Goal: Information Seeking & Learning: Learn about a topic

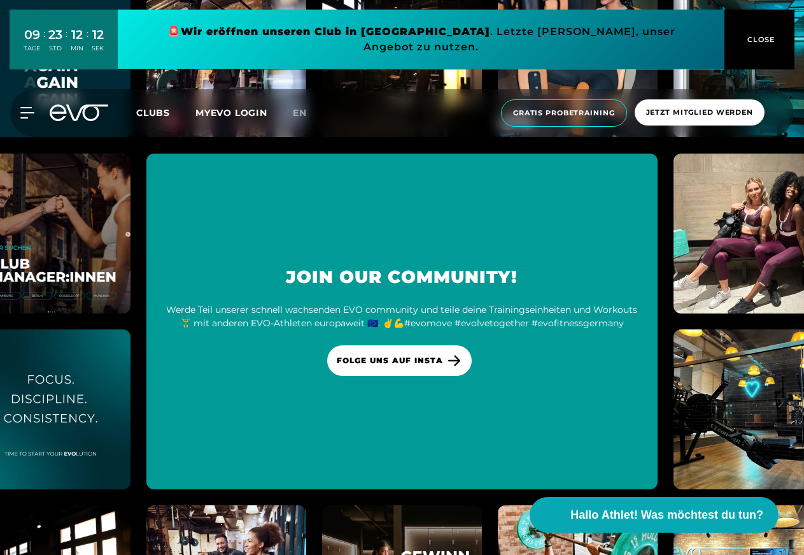
scroll to position [5391, 0]
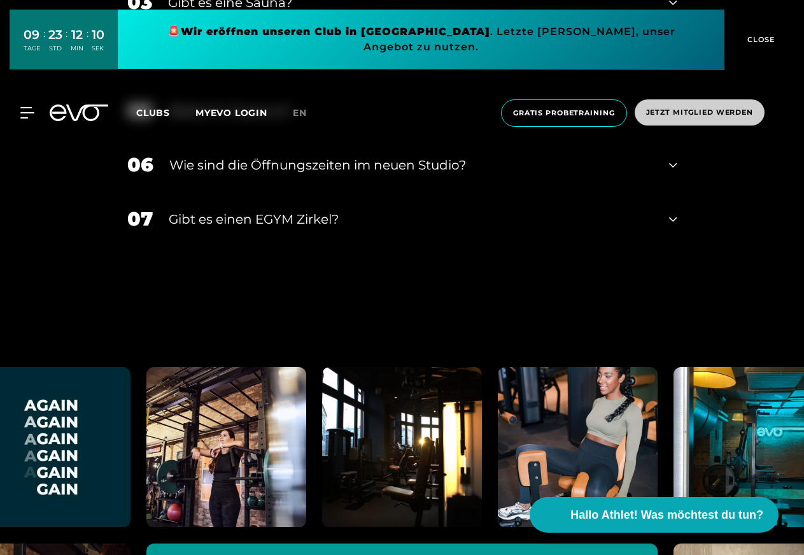
click at [710, 107] on span "Jetzt Mitglied werden" at bounding box center [699, 112] width 107 height 11
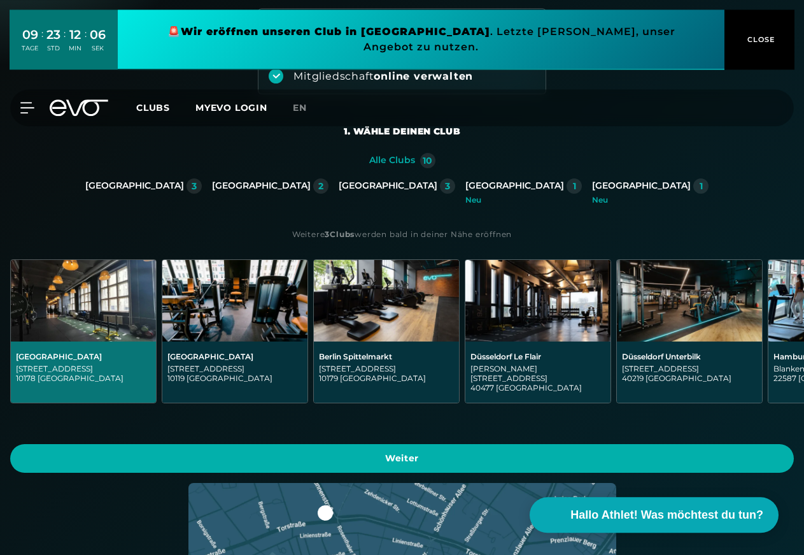
scroll to position [195, 0]
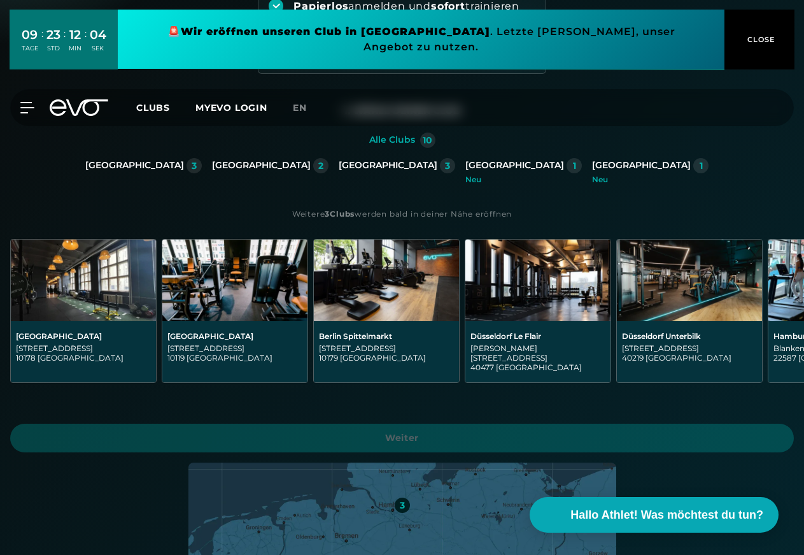
click at [592, 171] on div "[GEOGRAPHIC_DATA]" at bounding box center [641, 165] width 99 height 11
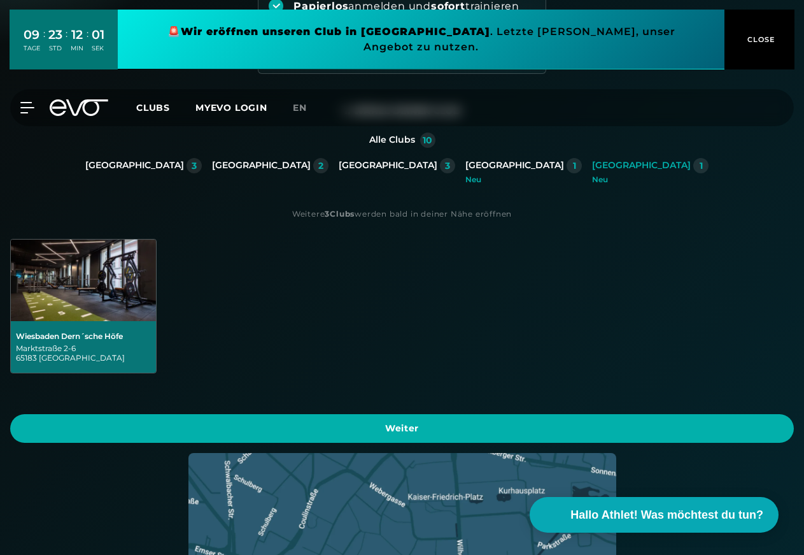
click at [151, 331] on div "Wiesbaden Dern´sche Höfe" at bounding box center [83, 336] width 135 height 10
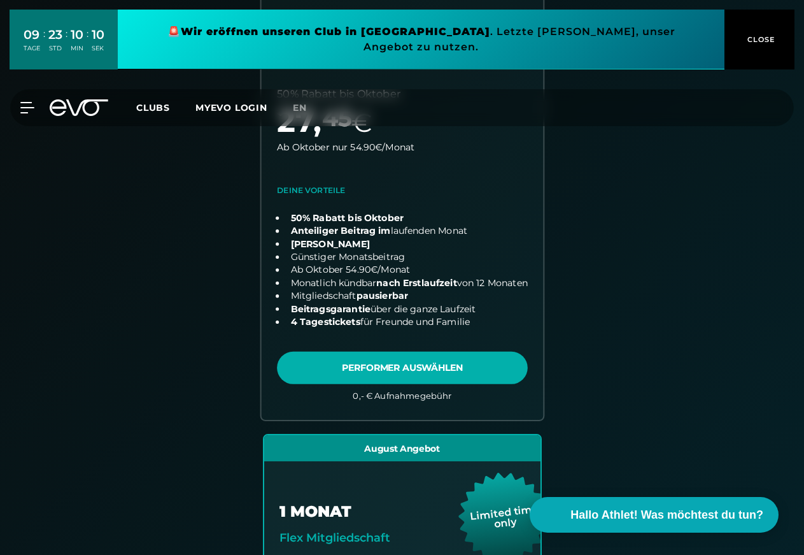
scroll to position [527, 0]
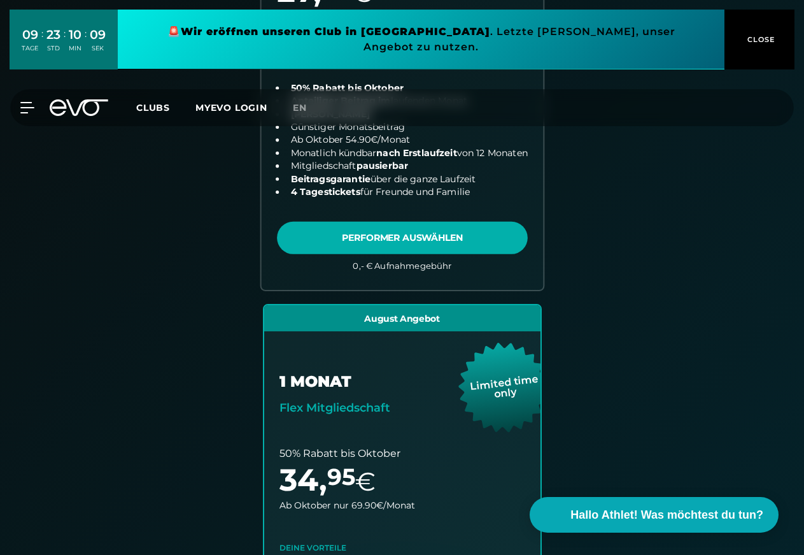
click at [261, 289] on link "choose plan" at bounding box center [402, 65] width 282 height 450
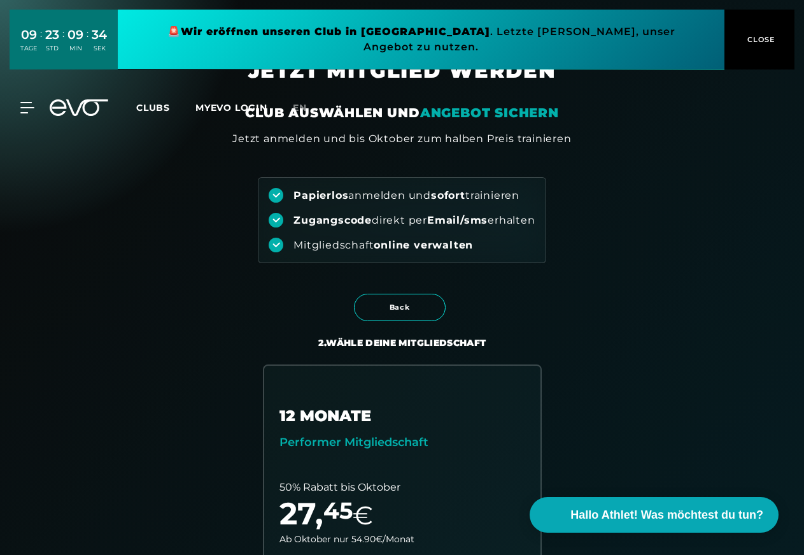
scroll to position [0, 0]
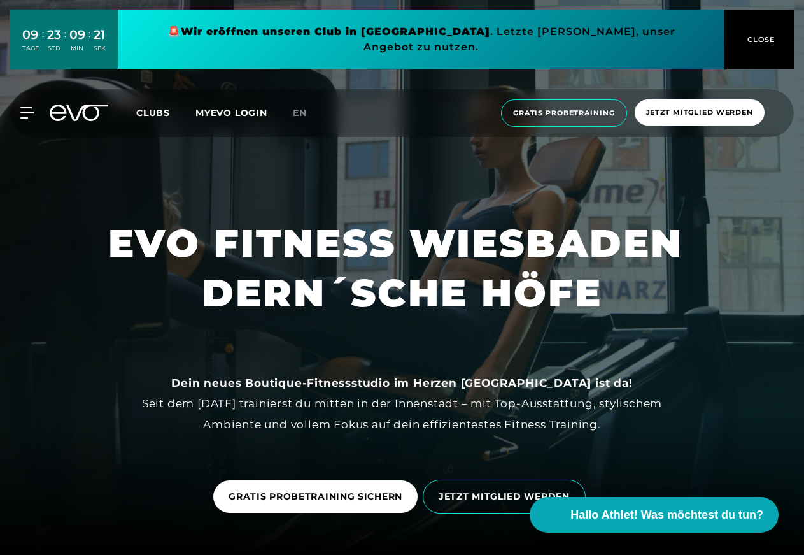
scroll to position [65, 0]
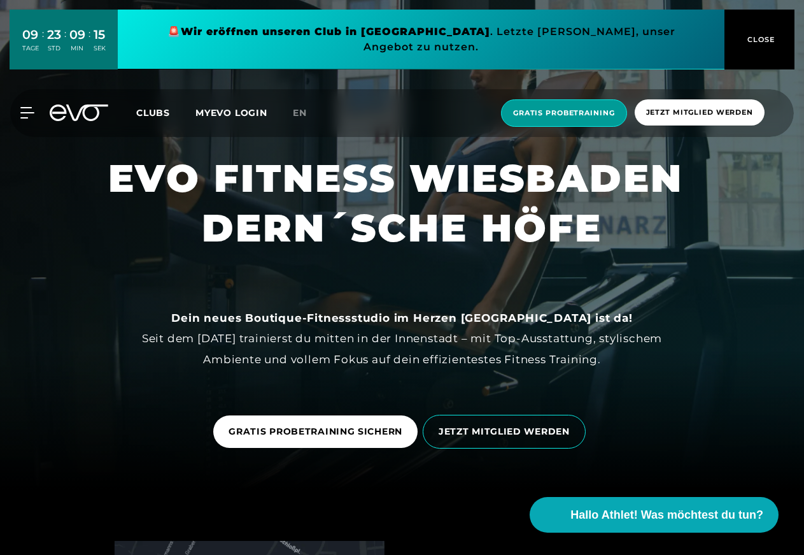
click at [553, 108] on span "Gratis Probetraining" at bounding box center [564, 113] width 102 height 11
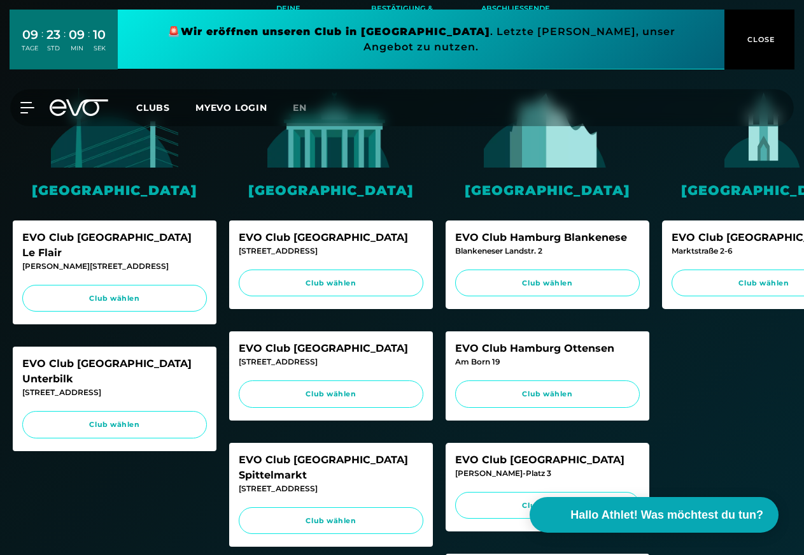
scroll to position [260, 0]
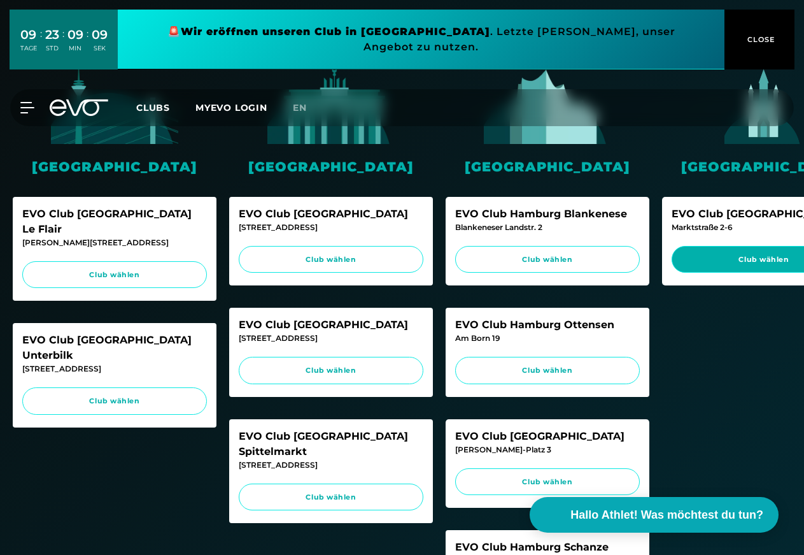
click at [767, 265] on span "Club wählen" at bounding box center [764, 259] width 160 height 11
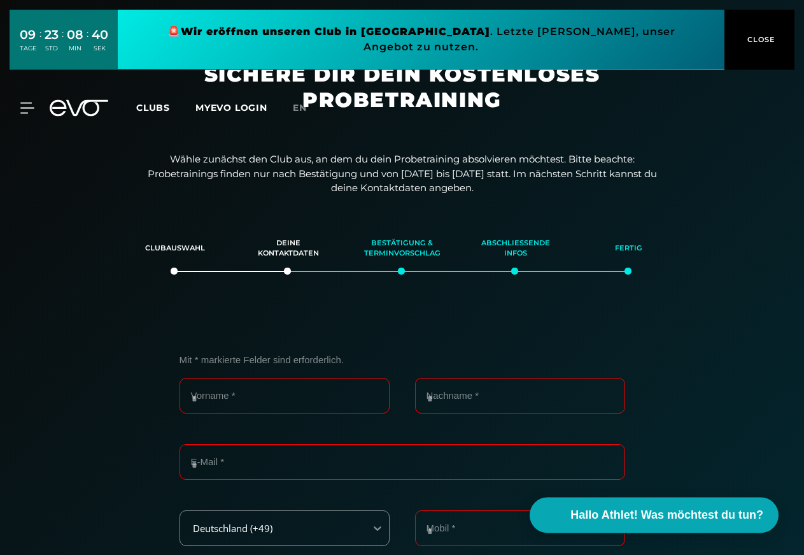
scroll to position [0, 0]
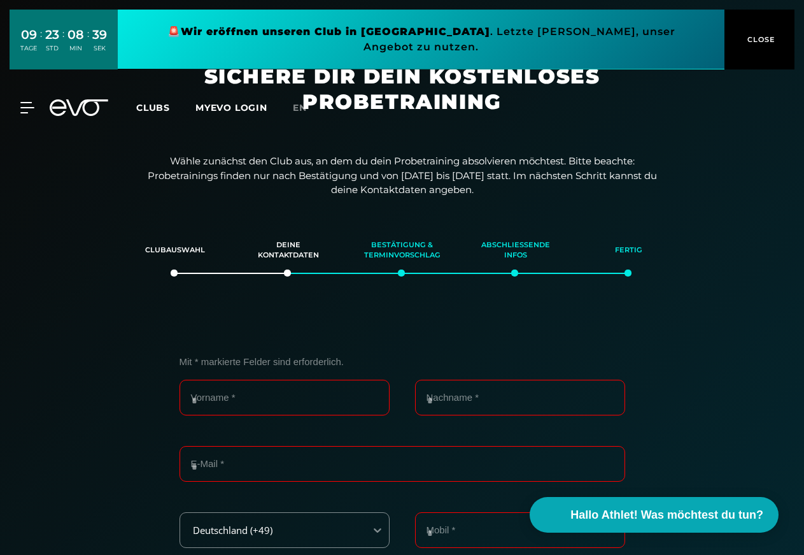
click at [770, 36] on span "CLOSE" at bounding box center [759, 39] width 31 height 11
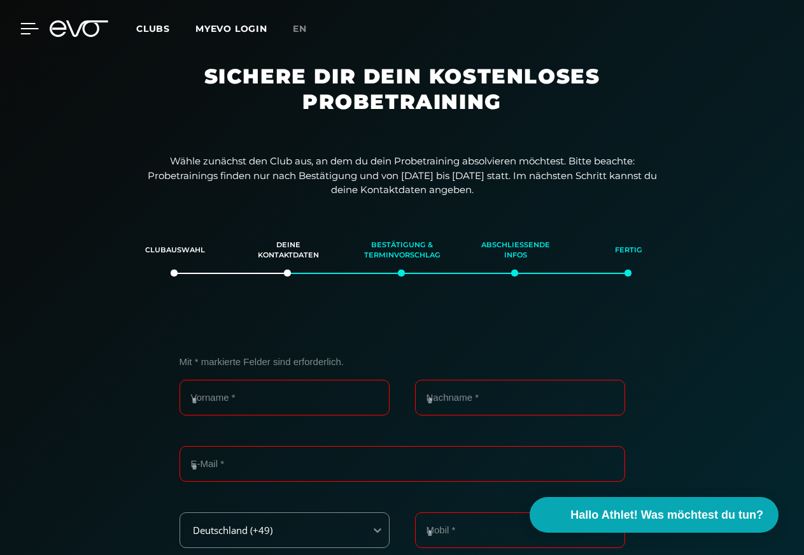
click at [31, 32] on icon at bounding box center [29, 28] width 18 height 11
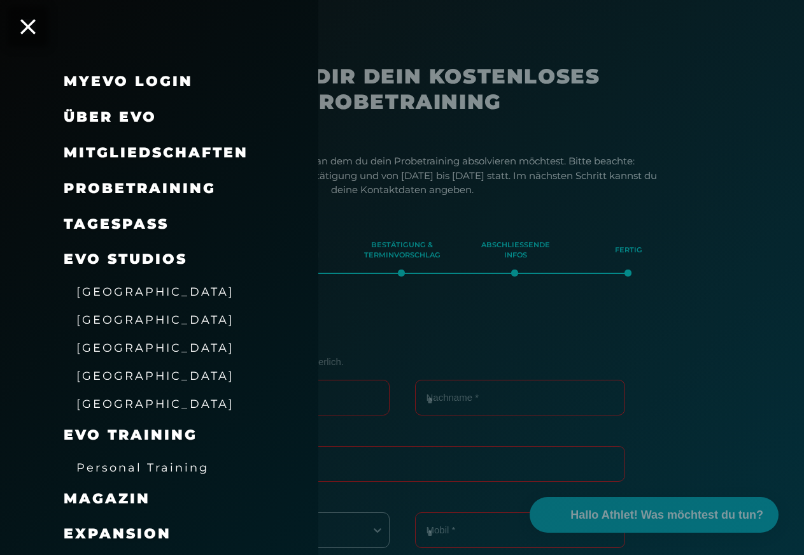
click at [134, 118] on span "Über EVO" at bounding box center [110, 116] width 93 height 17
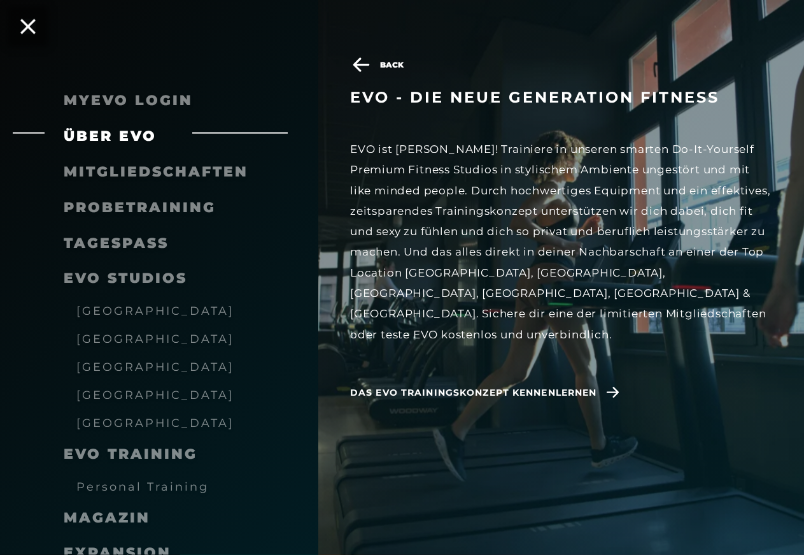
scroll to position [130, 0]
click at [129, 422] on span "[GEOGRAPHIC_DATA]" at bounding box center [155, 422] width 158 height 13
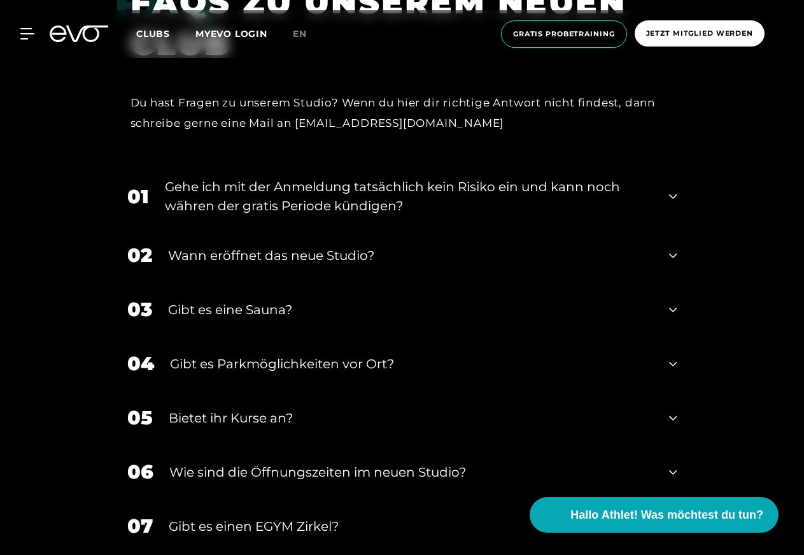
scroll to position [5131, 0]
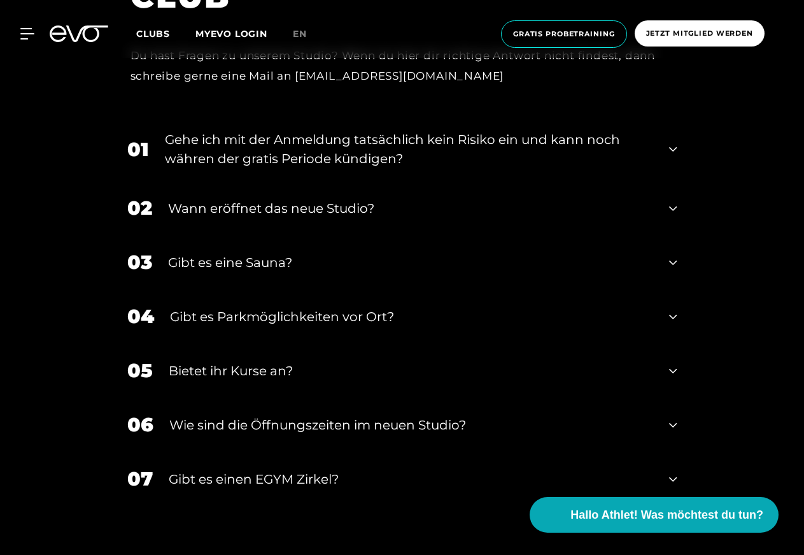
click at [661, 240] on div "03 Gibt es eine Sauna?" at bounding box center [403, 262] width 576 height 54
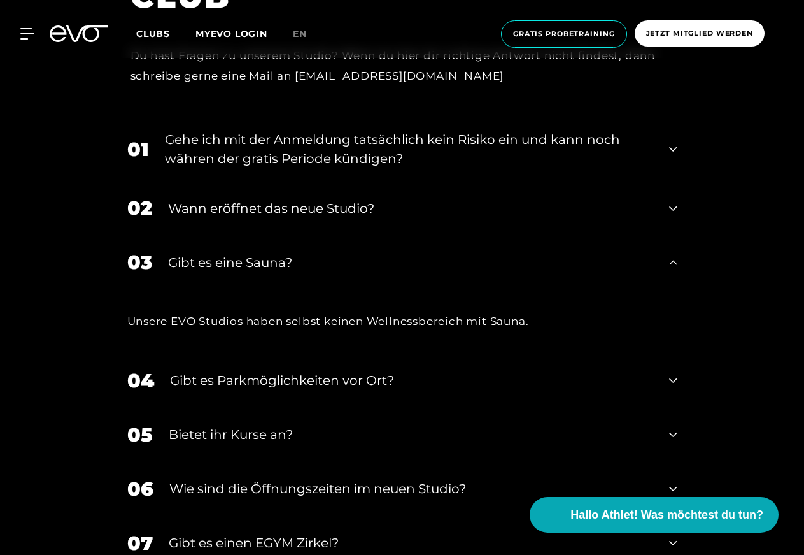
click at [664, 190] on div "02 Wann eröffnet das neue Studio?" at bounding box center [403, 208] width 576 height 54
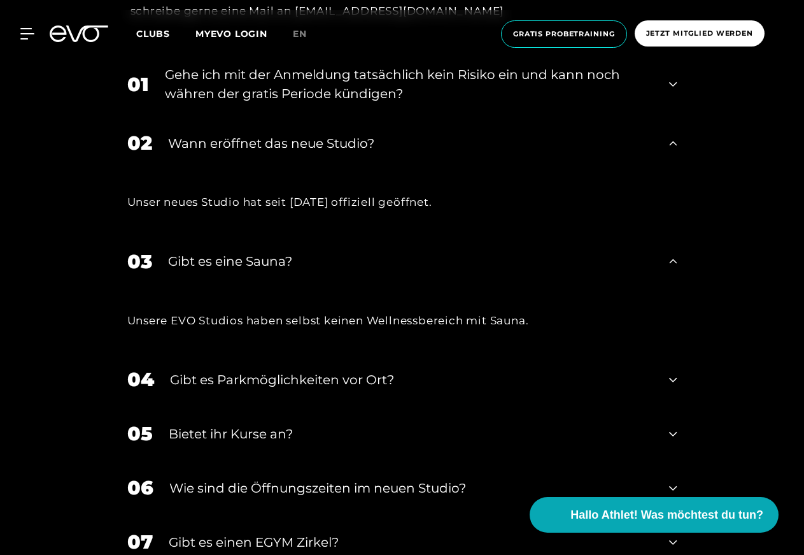
scroll to position [5261, 0]
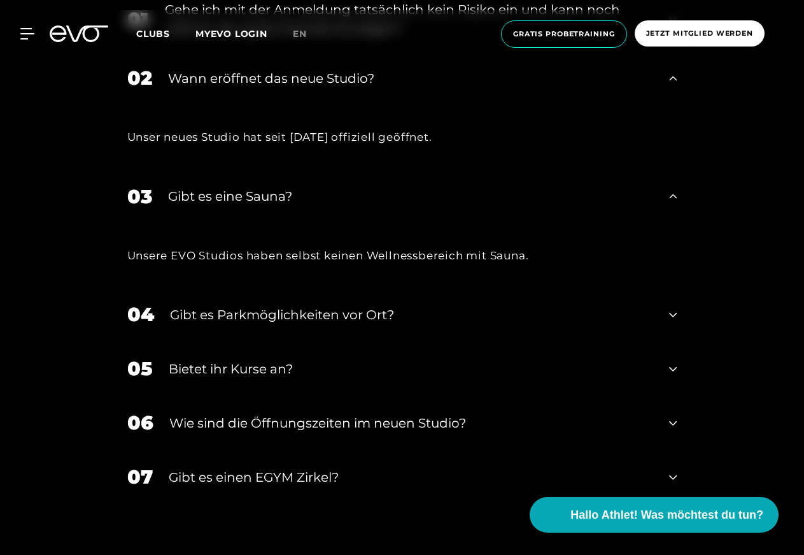
click at [678, 404] on div "06 ​Wie sind die Öffnungszeiten im neuen Studio?" at bounding box center [403, 422] width 576 height 54
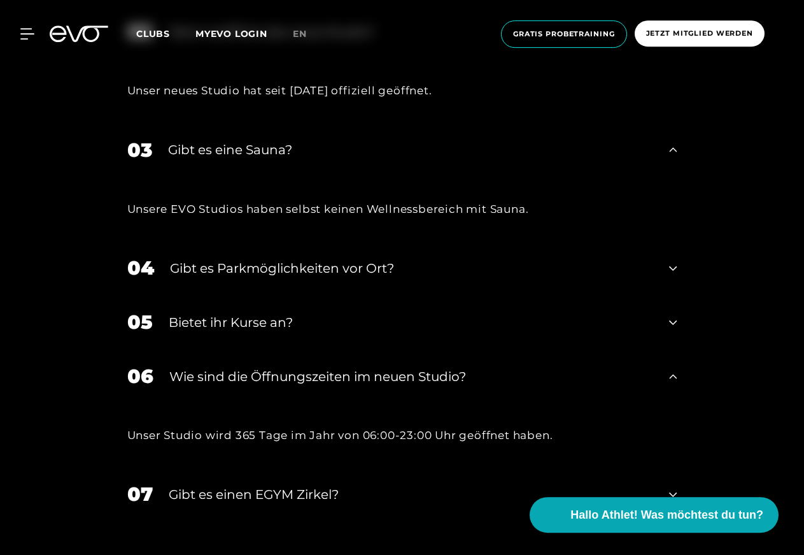
scroll to position [5391, 0]
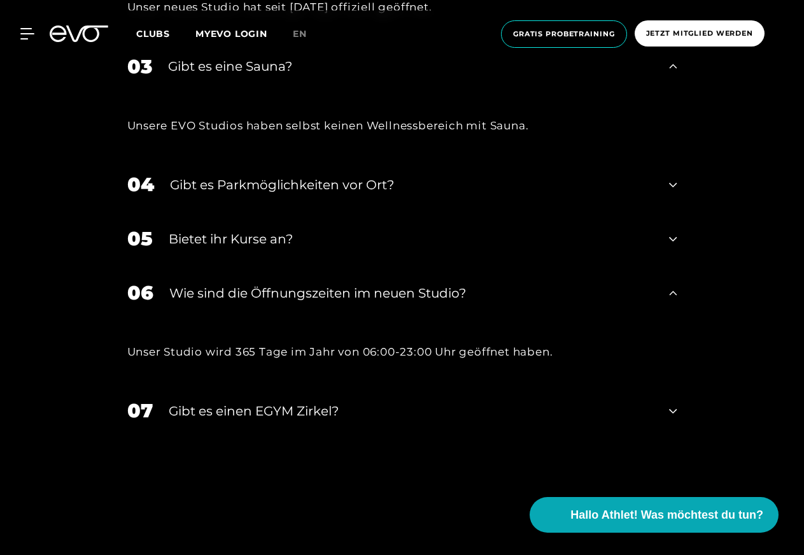
click at [671, 403] on icon at bounding box center [673, 410] width 8 height 15
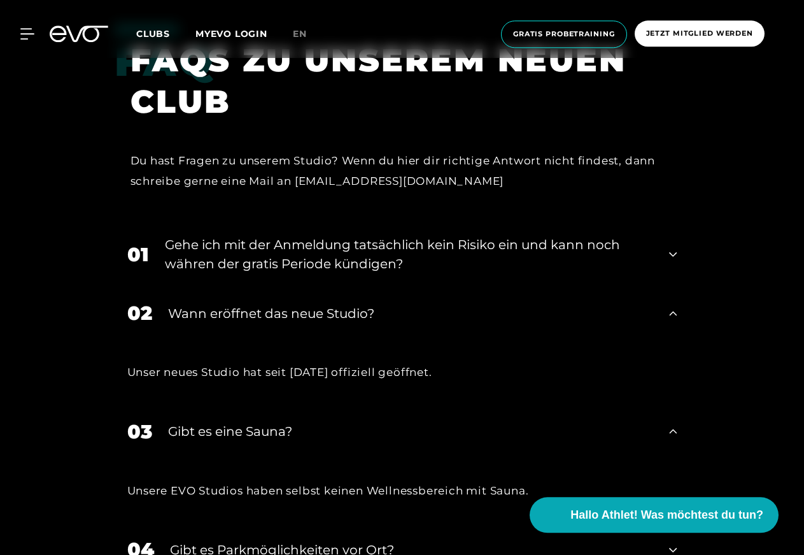
scroll to position [4936, 0]
